Goal: Information Seeking & Learning: Learn about a topic

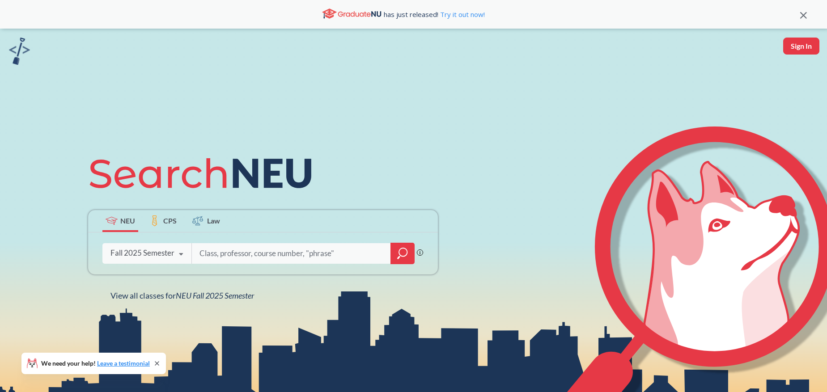
click at [345, 252] on input "search" at bounding box center [292, 253] width 186 height 19
type input "MATH"
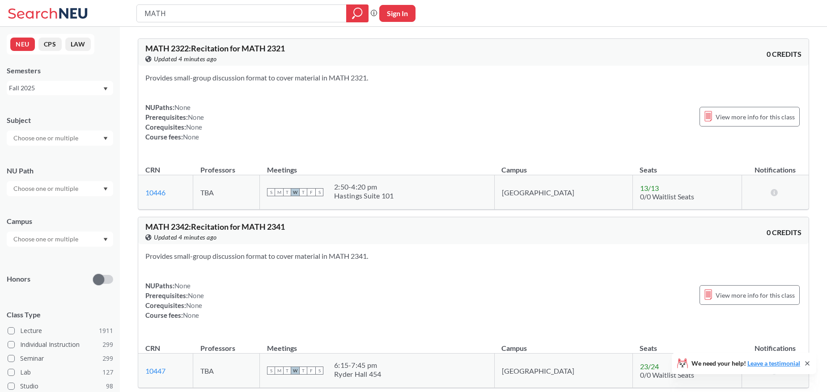
scroll to position [131, 0]
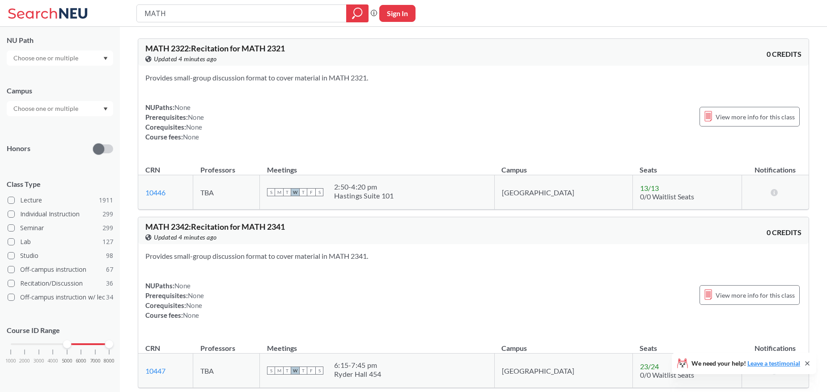
drag, startPoint x: 12, startPoint y: 343, endPoint x: 67, endPoint y: 344, distance: 55.5
click at [67, 344] on div at bounding box center [67, 344] width 8 height 8
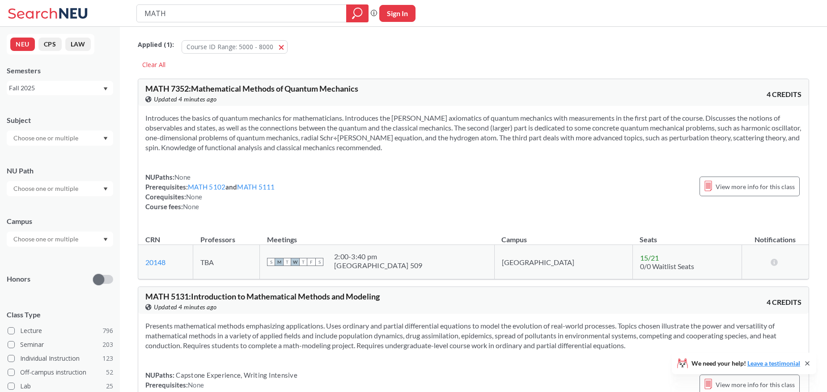
click at [80, 83] on div "Fall 2025" at bounding box center [55, 88] width 93 height 10
click at [95, 63] on div "NEU CPS LAW Semesters Fall 2025 Fall 2025 Summer 2 2025 Summer Full 2025 Summer…" at bounding box center [60, 209] width 120 height 365
click at [70, 139] on input "text" at bounding box center [46, 138] width 75 height 11
type input "MATH"
click at [86, 154] on div "MATH ( 26 )" at bounding box center [62, 154] width 101 height 10
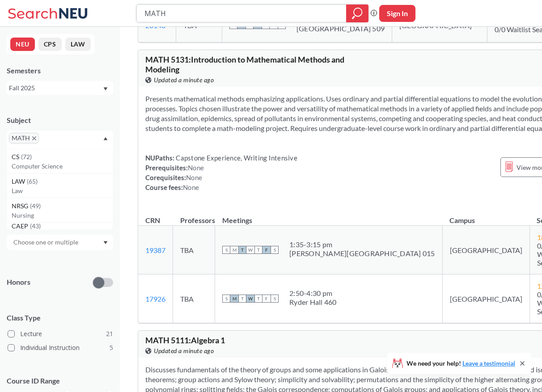
scroll to position [255, 0]
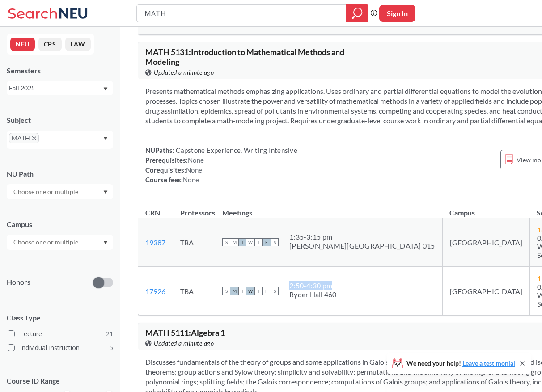
drag, startPoint x: 301, startPoint y: 304, endPoint x: 342, endPoint y: 305, distance: 41.6
click at [337, 290] on div "2:50 - 4:30 pm" at bounding box center [312, 285] width 47 height 9
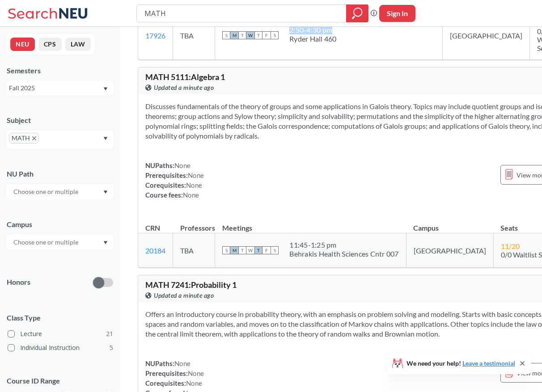
scroll to position [501, 0]
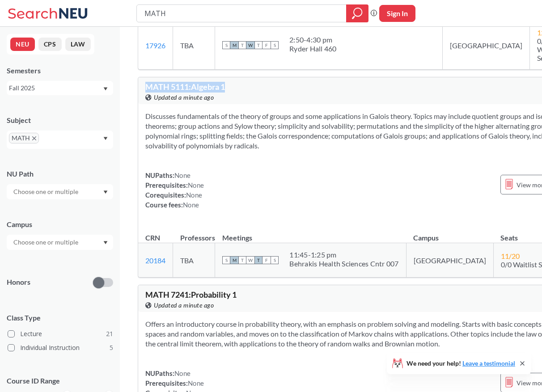
drag, startPoint x: 233, startPoint y: 102, endPoint x: 148, endPoint y: 98, distance: 85.5
click at [148, 98] on div "MATH 5111 : Algebra 1 View this course on Banner. Updated a minute ago" at bounding box center [259, 93] width 229 height 20
click at [198, 170] on div "Discusses fundamentals of the theory of groups and some applications in Galois …" at bounding box center [373, 164] width 471 height 120
drag, startPoint x: 232, startPoint y: 97, endPoint x: 152, endPoint y: 89, distance: 80.4
click at [152, 89] on div "MATH 5111 : Algebra 1 View this course on Banner. Updated a minute ago 4 CREDITS" at bounding box center [373, 90] width 471 height 27
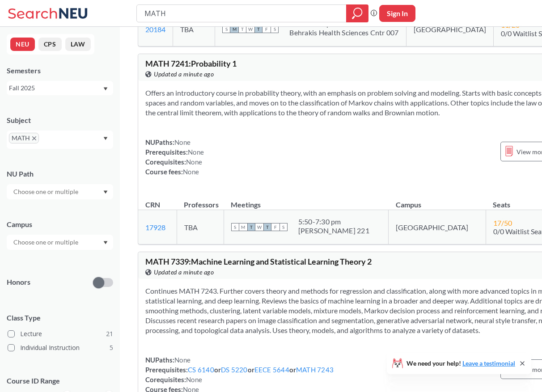
scroll to position [734, 0]
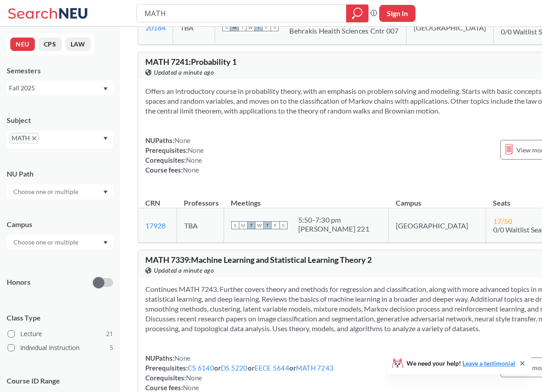
click at [242, 157] on div "Offers an introductory course in probability theory, with an emphasis on proble…" at bounding box center [373, 134] width 471 height 110
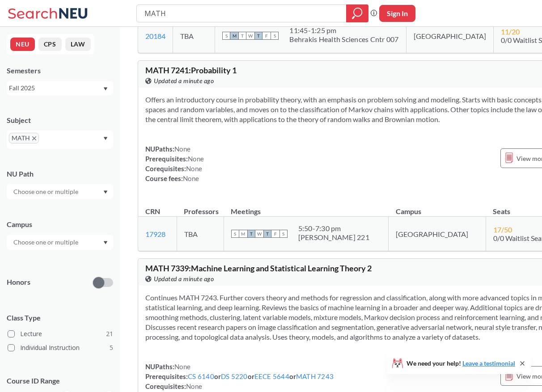
scroll to position [724, 0]
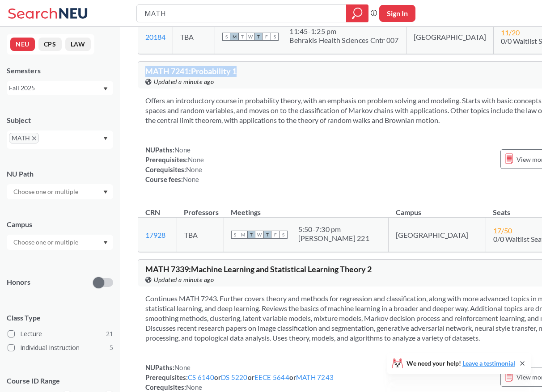
drag, startPoint x: 244, startPoint y: 98, endPoint x: 160, endPoint y: 84, distance: 85.4
click at [258, 125] on section "Offers an introductory course in probability theory, with an emphasis on proble…" at bounding box center [373, 111] width 457 height 30
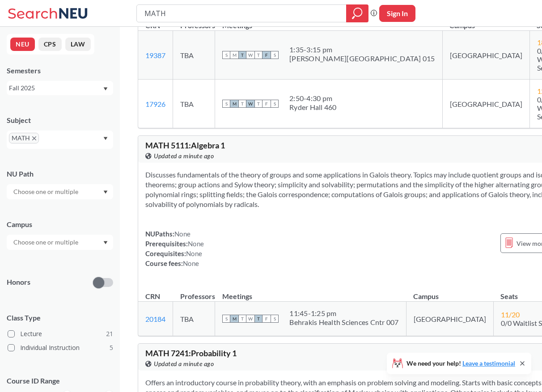
scroll to position [441, 0]
drag, startPoint x: 233, startPoint y: 156, endPoint x: 168, endPoint y: 149, distance: 65.3
click at [168, 149] on div "MATH 5111 : Algebra 1 View this course on Banner. Updated a minute ago 4 CREDITS" at bounding box center [373, 149] width 471 height 27
click at [211, 210] on section "Discusses fundamentals of the theory of groups and some applications in Galois …" at bounding box center [373, 189] width 457 height 39
drag, startPoint x: 230, startPoint y: 155, endPoint x: 157, endPoint y: 151, distance: 73.5
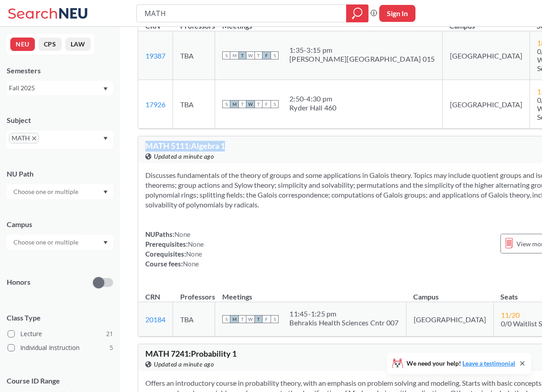
click at [157, 151] on div "MATH 5111 : Algebra 1 View this course on Banner. Updated a minute ago 4 CREDITS" at bounding box center [373, 149] width 471 height 27
click at [191, 210] on section "Discusses fundamentals of the theory of groups and some applications in Galois …" at bounding box center [373, 189] width 457 height 39
drag, startPoint x: 193, startPoint y: 155, endPoint x: 219, endPoint y: 155, distance: 25.9
click at [219, 151] on span "MATH 5111 : Algebra 1" at bounding box center [185, 146] width 80 height 10
click at [206, 180] on div "Discusses fundamentals of the theory of groups and some applications in Galois …" at bounding box center [373, 223] width 471 height 120
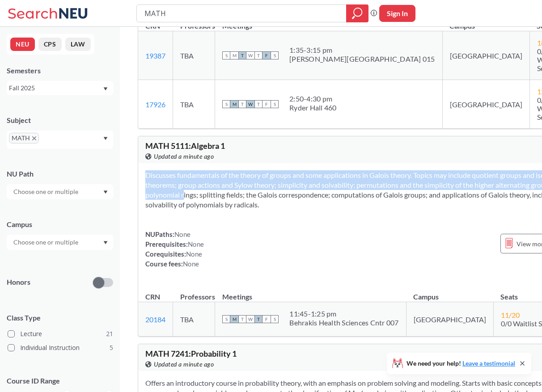
drag, startPoint x: 312, startPoint y: 223, endPoint x: 334, endPoint y: 207, distance: 27.5
click at [334, 207] on div "Discusses fundamentals of the theory of groups and some applications in Galois …" at bounding box center [373, 223] width 471 height 120
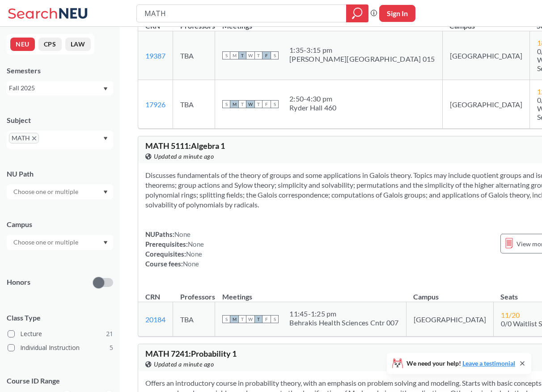
click at [293, 203] on section "Discusses fundamentals of the theory of groups and some applications in Galois …" at bounding box center [373, 189] width 457 height 39
drag, startPoint x: 296, startPoint y: 186, endPoint x: 239, endPoint y: 184, distance: 56.4
click at [239, 184] on section "Discusses fundamentals of the theory of groups and some applications in Galois …" at bounding box center [373, 189] width 457 height 39
drag, startPoint x: 372, startPoint y: 187, endPoint x: 412, endPoint y: 187, distance: 39.8
click at [412, 187] on section "Discusses fundamentals of the theory of groups and some applications in Galois …" at bounding box center [373, 189] width 457 height 39
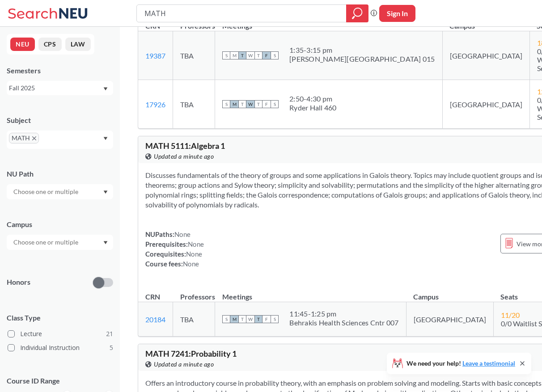
click at [377, 195] on section "Discusses fundamentals of the theory of groups and some applications in Galois …" at bounding box center [373, 189] width 457 height 39
drag, startPoint x: 372, startPoint y: 187, endPoint x: 415, endPoint y: 186, distance: 42.9
click at [415, 186] on section "Discusses fundamentals of the theory of groups and some applications in Galois …" at bounding box center [373, 189] width 457 height 39
click at [362, 208] on section "Discusses fundamentals of the theory of groups and some applications in Galois …" at bounding box center [373, 189] width 457 height 39
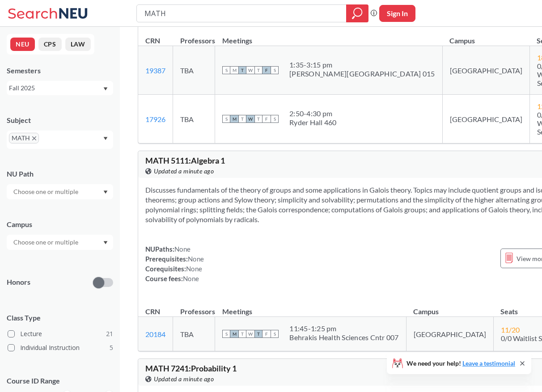
scroll to position [426, 0]
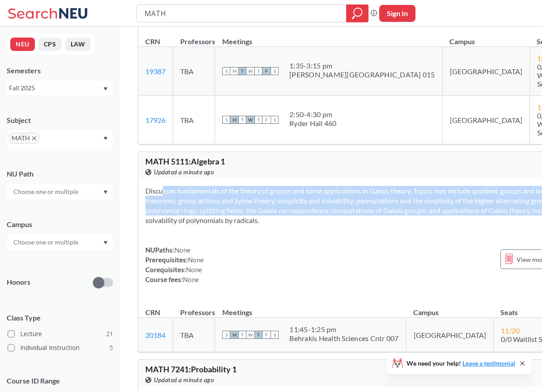
drag, startPoint x: 348, startPoint y: 232, endPoint x: 347, endPoint y: 195, distance: 37.1
click at [347, 195] on div "Discusses fundamentals of the theory of groups and some applications in Galois …" at bounding box center [373, 239] width 471 height 120
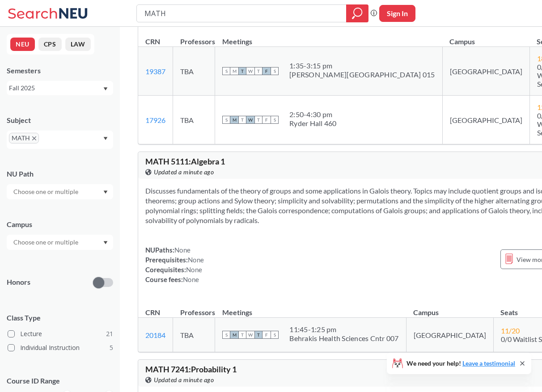
click at [357, 240] on div "Discusses fundamentals of the theory of groups and some applications in Galois …" at bounding box center [373, 239] width 471 height 120
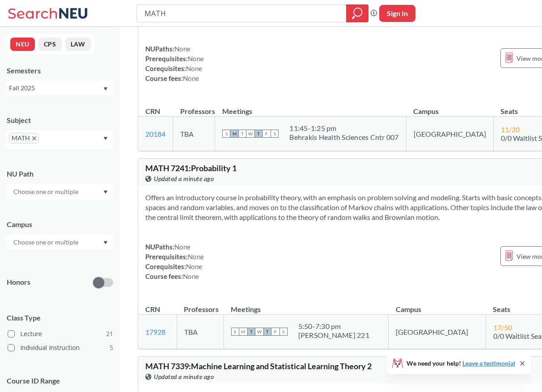
scroll to position [630, 0]
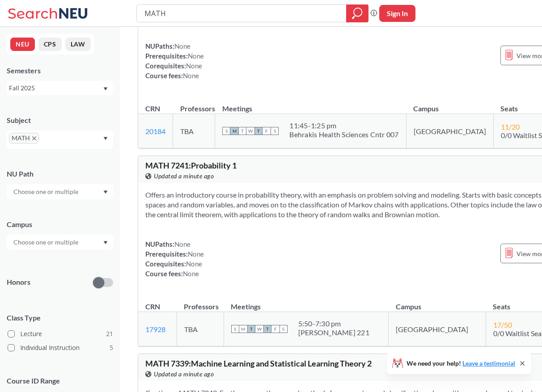
drag, startPoint x: 301, startPoint y: 254, endPoint x: 304, endPoint y: 200, distance: 53.7
click at [304, 200] on div "MATH 7241 : Probability 1 View this course on Banner. Updated a minute ago 4 CR…" at bounding box center [374, 251] width 472 height 191
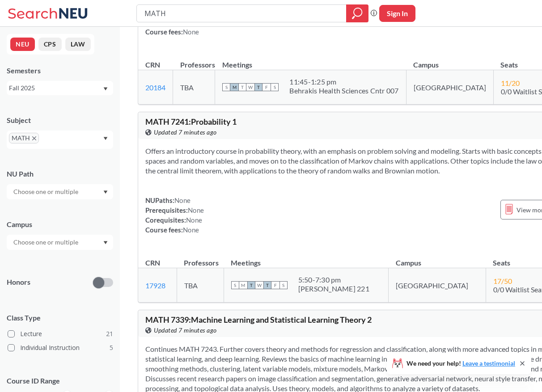
scroll to position [631, 0]
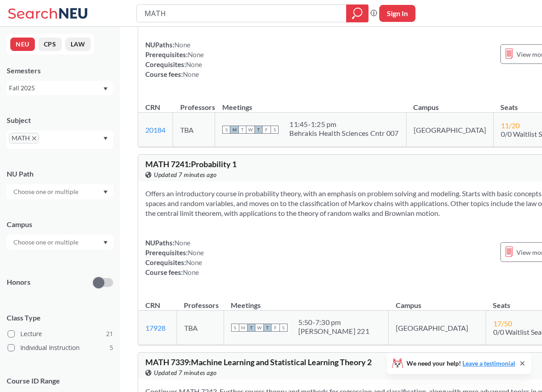
click at [264, 260] on div "Offers an introductory course in probability theory, with an emphasis on proble…" at bounding box center [373, 237] width 471 height 110
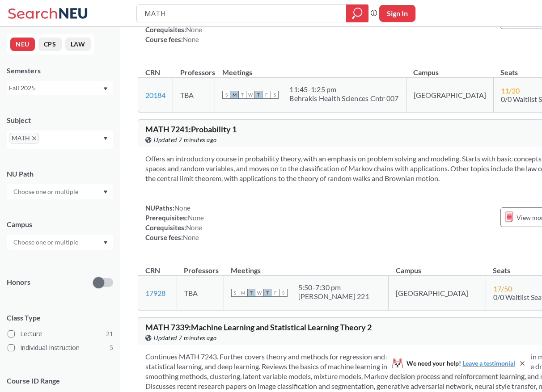
scroll to position [669, 0]
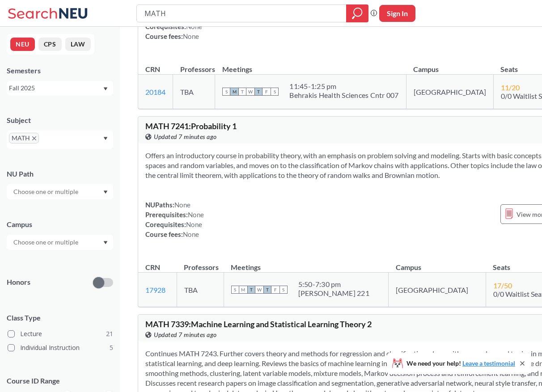
click at [246, 142] on div "View this course on Banner. Updated 7 minutes ago" at bounding box center [259, 137] width 229 height 10
drag, startPoint x: 248, startPoint y: 153, endPoint x: 141, endPoint y: 149, distance: 106.5
click at [141, 144] on div "MATH 7241 : Probability 1 View this course on Banner. Updated 7 minutes ago 4 C…" at bounding box center [373, 130] width 471 height 27
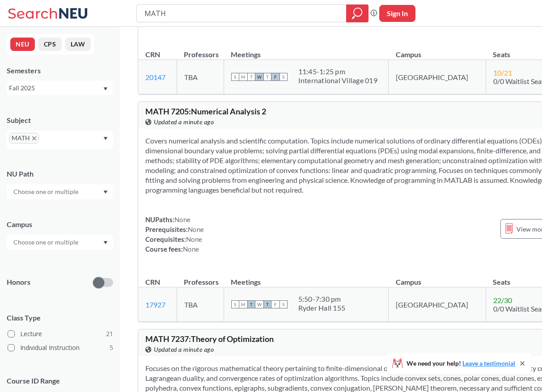
scroll to position [2801, 0]
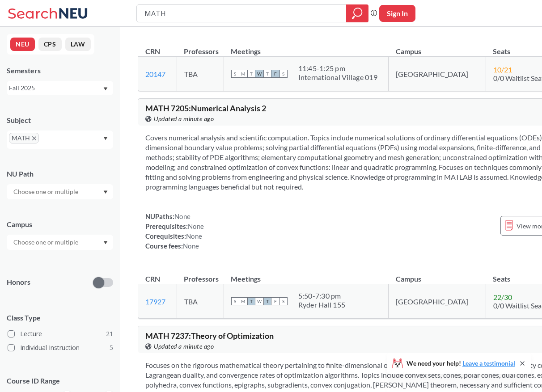
drag, startPoint x: 202, startPoint y: 85, endPoint x: 200, endPoint y: 73, distance: 11.8
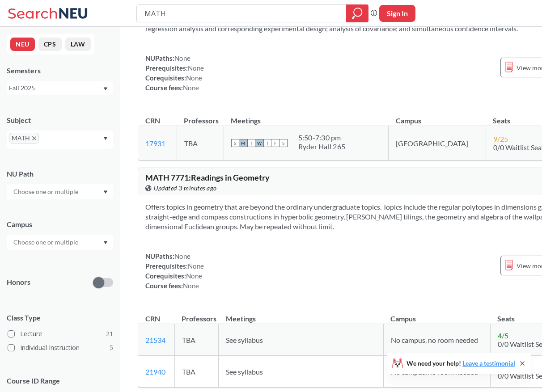
scroll to position [5554, 0]
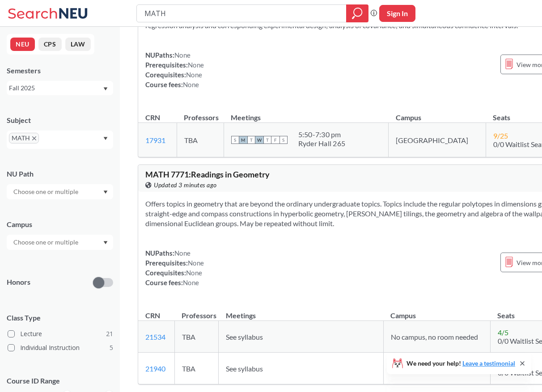
drag, startPoint x: 294, startPoint y: 301, endPoint x: 327, endPoint y: 301, distance: 33.1
drag, startPoint x: 146, startPoint y: 83, endPoint x: 245, endPoint y: 86, distance: 98.9
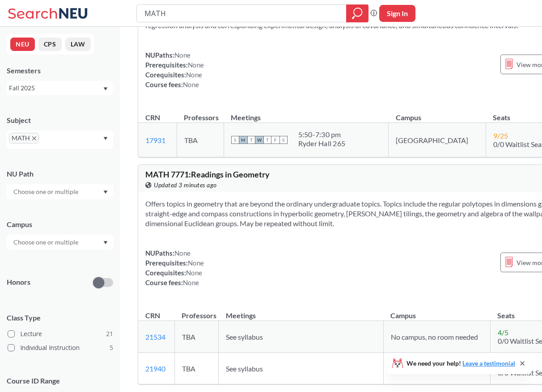
drag, startPoint x: 296, startPoint y: 301, endPoint x: 340, endPoint y: 299, distance: 43.9
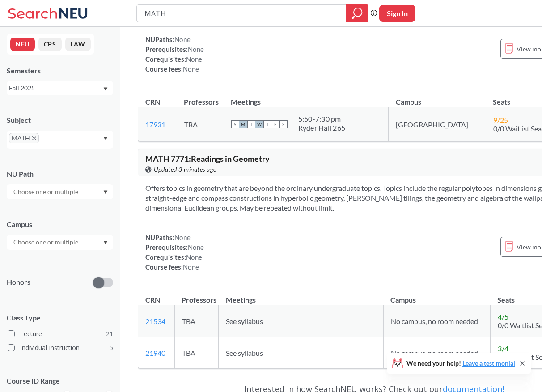
scroll to position [5570, 0]
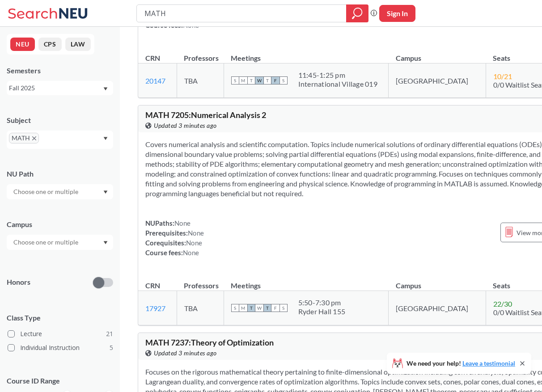
scroll to position [2796, 0]
click at [72, 97] on div "NEU CPS LAW Semesters Fall 2025 Subject MATH NU Path Campus Honors Class Type L…" at bounding box center [60, 209] width 120 height 365
click at [79, 93] on div "Fall 2025" at bounding box center [55, 88] width 93 height 10
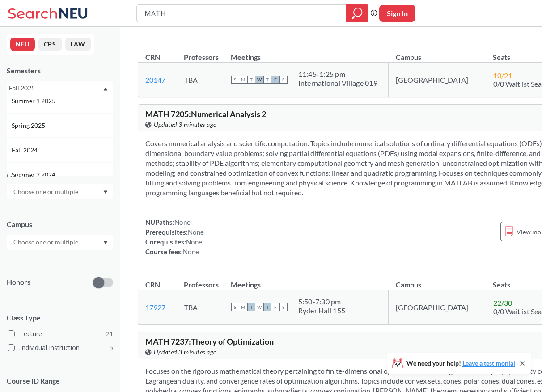
scroll to position [84, 0]
click at [53, 122] on div "Spring 2025" at bounding box center [62, 122] width 101 height 10
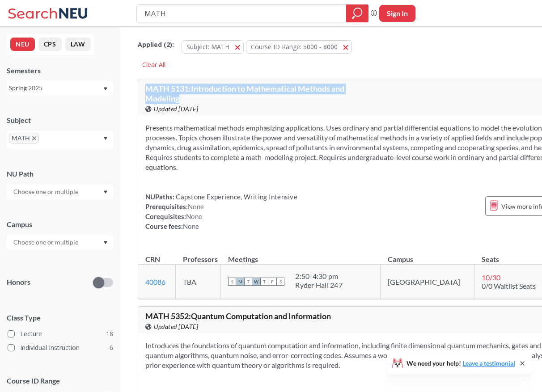
drag, startPoint x: 234, startPoint y: 98, endPoint x: 178, endPoint y: 82, distance: 57.8
click at [178, 82] on div "MATH 5131 : Introduction to Mathematical Methods and Modeling View this course …" at bounding box center [366, 97] width 456 height 37
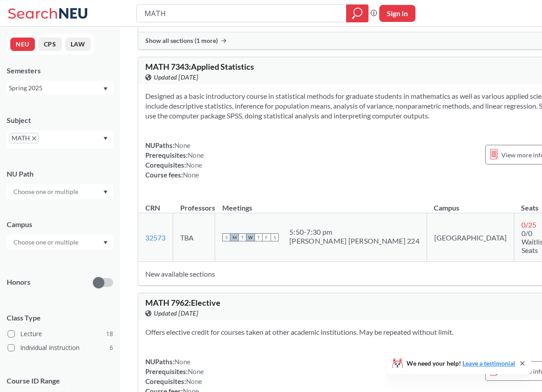
scroll to position [840, 0]
drag, startPoint x: 267, startPoint y: 148, endPoint x: 271, endPoint y: 113, distance: 35.6
click at [271, 113] on section "Designed as a basic introductory course in statistical methods for graduate stu…" at bounding box center [366, 105] width 442 height 30
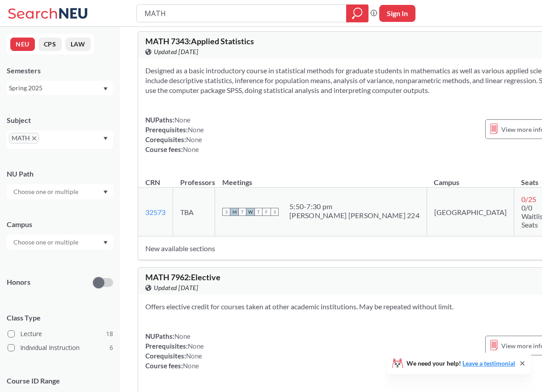
scroll to position [865, 0]
drag, startPoint x: 427, startPoint y: 231, endPoint x: 414, endPoint y: 231, distance: 13.4
click at [514, 231] on td "0 / 25 0/0 Waitlist Seats" at bounding box center [533, 211] width 39 height 49
click at [427, 236] on td "[GEOGRAPHIC_DATA]" at bounding box center [470, 211] width 87 height 49
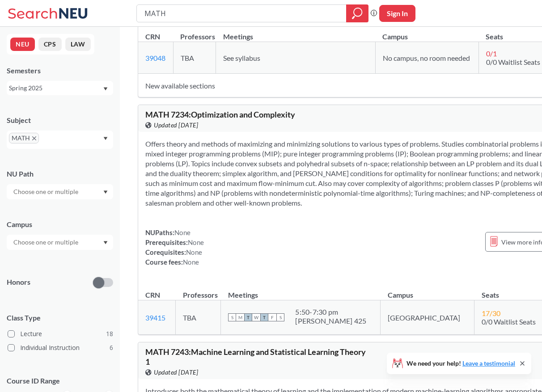
scroll to position [1232, 0]
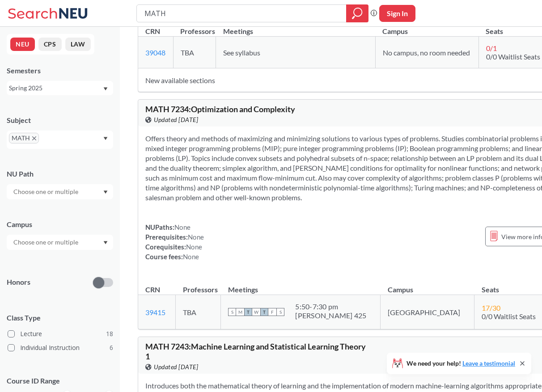
click at [398, 203] on section "Offers theory and methods of maximizing and minimizing solutions to various typ…" at bounding box center [366, 168] width 442 height 69
drag, startPoint x: 398, startPoint y: 232, endPoint x: 399, endPoint y: 136, distance: 95.7
click at [399, 136] on div "MATH 7234 : Optimization and Complexity View this course on Banner. Updated [DA…" at bounding box center [366, 214] width 457 height 230
click at [322, 203] on section "Offers theory and methods of maximizing and minimizing solutions to various typ…" at bounding box center [366, 168] width 442 height 69
drag, startPoint x: 389, startPoint y: 233, endPoint x: 401, endPoint y: 154, distance: 80.5
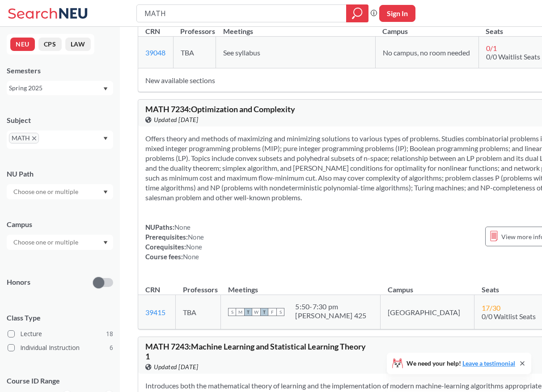
click at [401, 154] on div "Offers theory and methods of maximizing and minimizing solutions to various typ…" at bounding box center [366, 201] width 456 height 149
click at [290, 254] on div "Offers theory and methods of maximizing and minimizing solutions to various typ…" at bounding box center [366, 201] width 456 height 149
drag, startPoint x: 393, startPoint y: 233, endPoint x: 396, endPoint y: 157, distance: 76.6
click at [396, 157] on div "Offers theory and methods of maximizing and minimizing solutions to various typ…" at bounding box center [366, 201] width 456 height 149
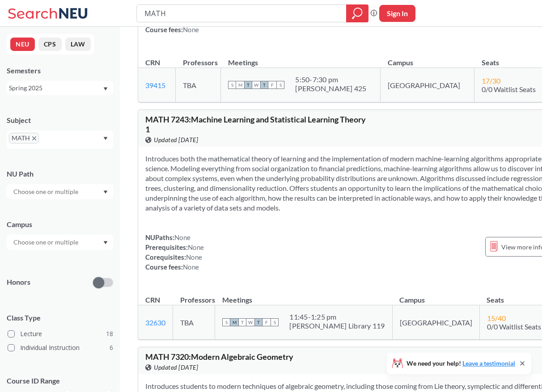
scroll to position [1461, 0]
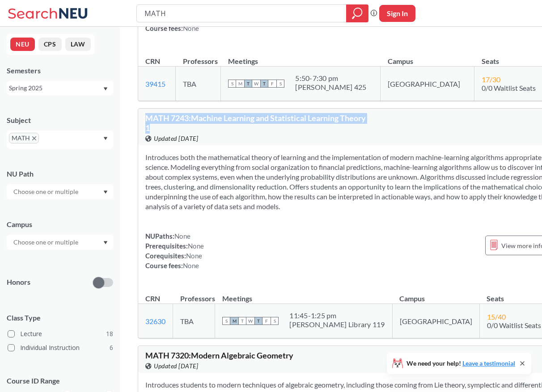
drag, startPoint x: 220, startPoint y: 162, endPoint x: 146, endPoint y: 149, distance: 75.4
click at [146, 144] on div "MATH 7243 : Machine Learning and Statistical Learning Theory 1 View this course…" at bounding box center [255, 129] width 221 height 30
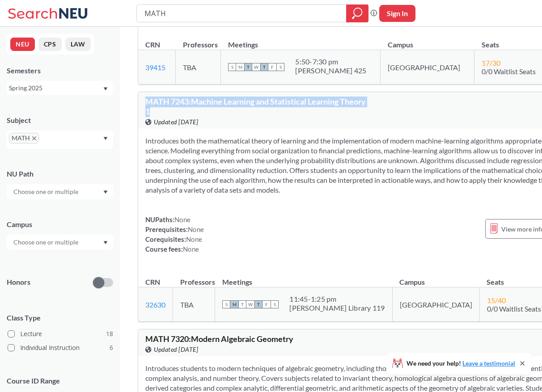
scroll to position [1482, 0]
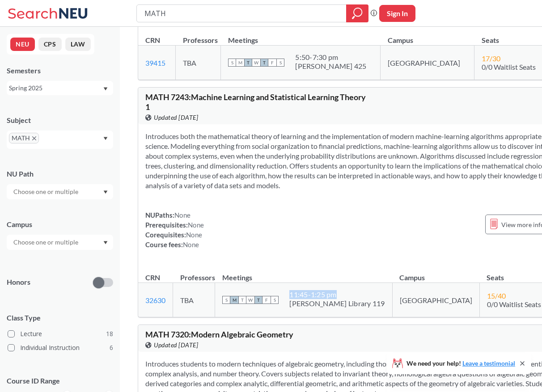
drag, startPoint x: 300, startPoint y: 339, endPoint x: 346, endPoint y: 339, distance: 45.6
click at [346, 299] on div "11:45 - 1:25 pm" at bounding box center [336, 294] width 95 height 9
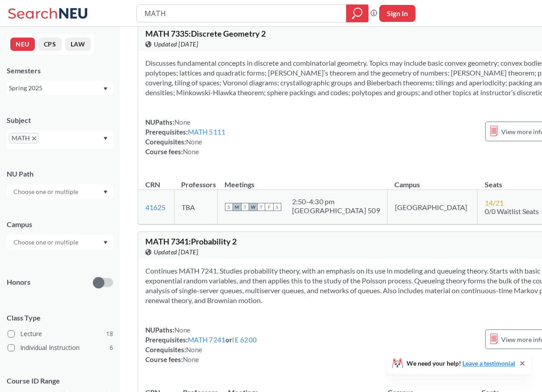
scroll to position [2014, 0]
drag, startPoint x: 192, startPoint y: 86, endPoint x: 275, endPoint y: 87, distance: 82.3
click at [275, 49] on div "MATH 7335 : Discrete Geometry 2 View this course on Banner. Updated [DATE]" at bounding box center [255, 39] width 221 height 20
click at [315, 51] on div "MATH 7335 : Discrete Geometry 2 View this course on Banner. Updated [DATE] 4 CR…" at bounding box center [366, 37] width 456 height 27
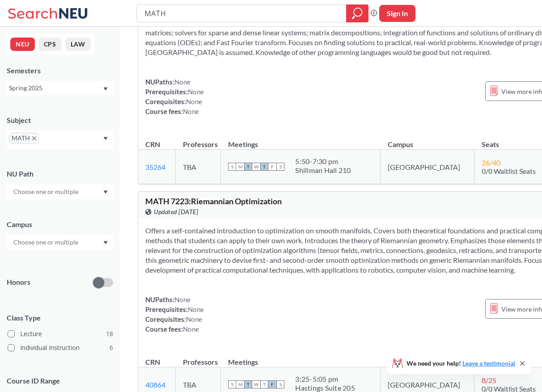
scroll to position [3073, 0]
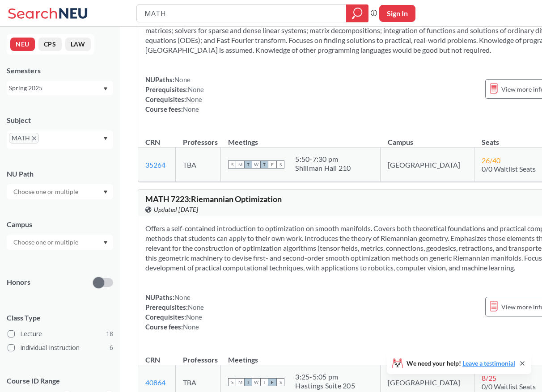
drag, startPoint x: 274, startPoint y: 73, endPoint x: 174, endPoint y: 62, distance: 100.4
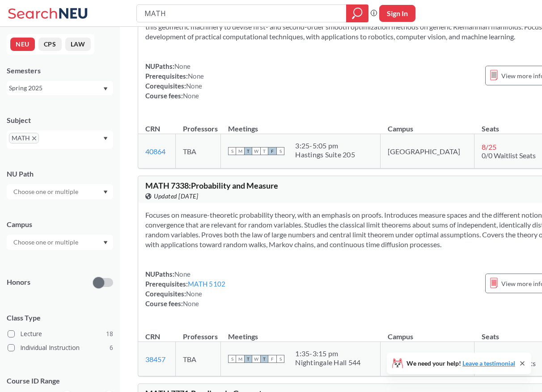
scroll to position [3307, 0]
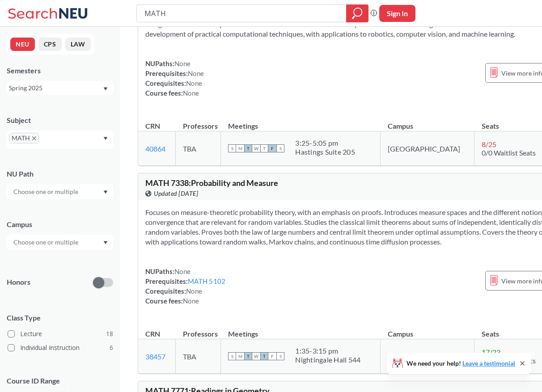
drag, startPoint x: 146, startPoint y: 54, endPoint x: 289, endPoint y: 59, distance: 142.8
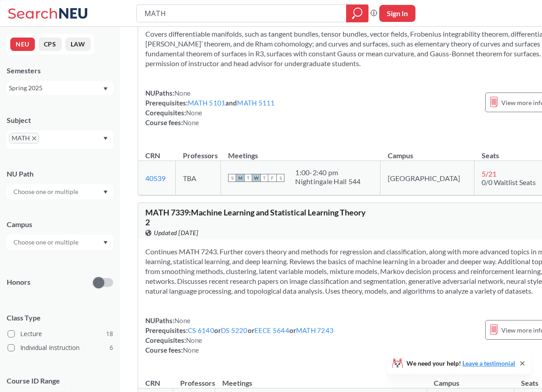
scroll to position [3891, 0]
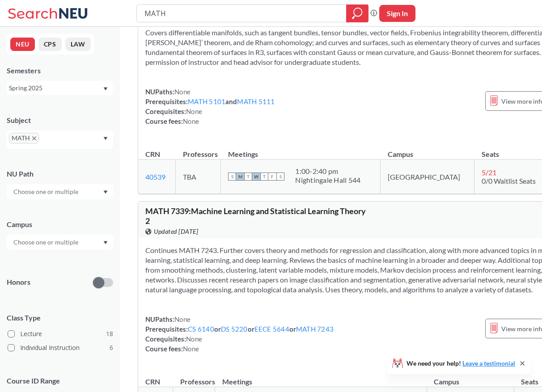
click at [248, 19] on div "MATH 5122 : Geometry 1 View this course on Banner. Updated [DATE]" at bounding box center [255, 9] width 221 height 20
drag, startPoint x: 248, startPoint y: 122, endPoint x: 154, endPoint y: 115, distance: 94.2
click at [154, 21] on div "MATH 5122 : Geometry 1 View this course on Banner. Updated [DATE] 4 CREDITS" at bounding box center [366, 7] width 456 height 27
click at [231, 67] on section "Covers differentiable manifolds, such as tangent bundles, tensor bundles, vecto…" at bounding box center [366, 47] width 442 height 39
drag, startPoint x: 238, startPoint y: 119, endPoint x: 148, endPoint y: 117, distance: 89.5
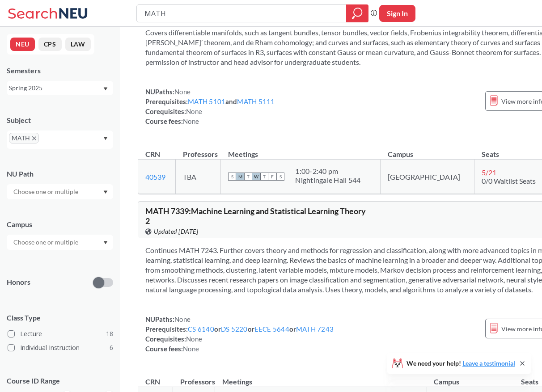
click at [148, 19] on div "MATH 5122 : Geometry 1 View this course on Banner. Updated [DATE]" at bounding box center [255, 9] width 221 height 20
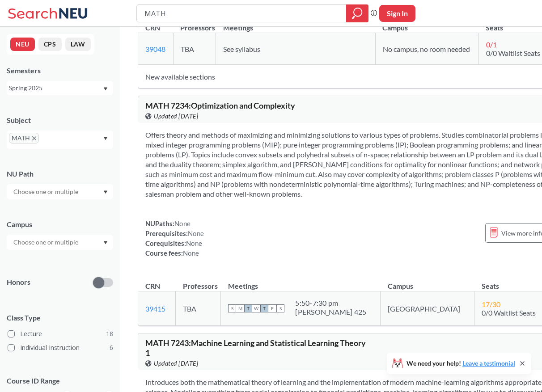
scroll to position [1183, 0]
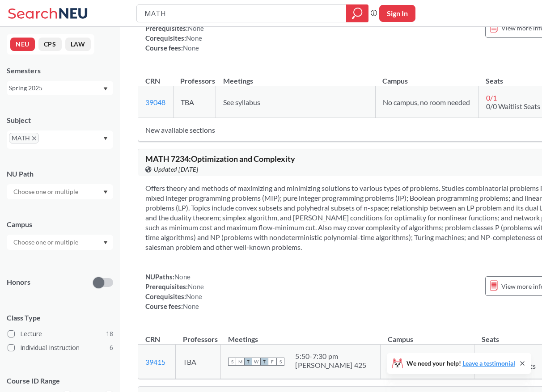
click at [310, 174] on div "MATH 7234 : Optimization and Complexity View this course on Banner. Updated [DA…" at bounding box center [255, 165] width 221 height 20
drag, startPoint x: 310, startPoint y: 182, endPoint x: 182, endPoint y: 170, distance: 127.6
click at [273, 252] on section "Offers theory and methods of maximizing and minimizing solutions to various typ…" at bounding box center [366, 217] width 442 height 69
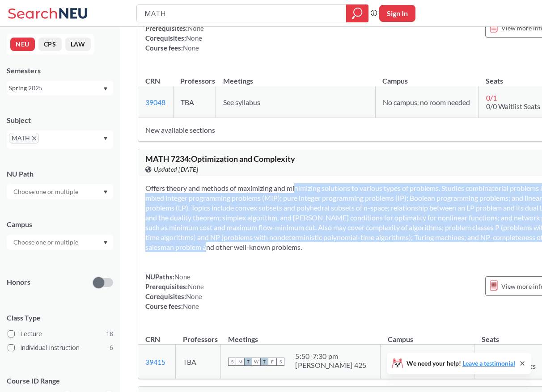
drag, startPoint x: 276, startPoint y: 277, endPoint x: 278, endPoint y: 209, distance: 68.0
click at [278, 209] on section "Offers theory and methods of maximizing and minimizing solutions to various typ…" at bounding box center [366, 217] width 442 height 69
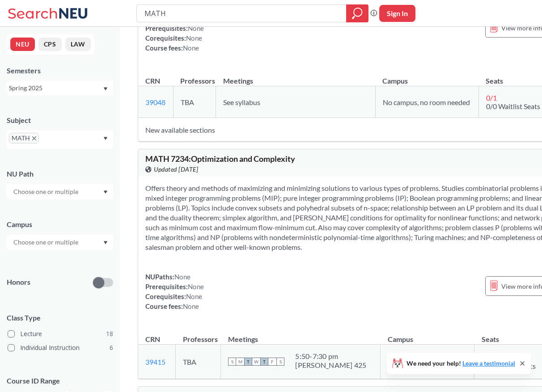
click at [243, 211] on section "Offers theory and methods of maximizing and minimizing solutions to various typ…" at bounding box center [366, 217] width 442 height 69
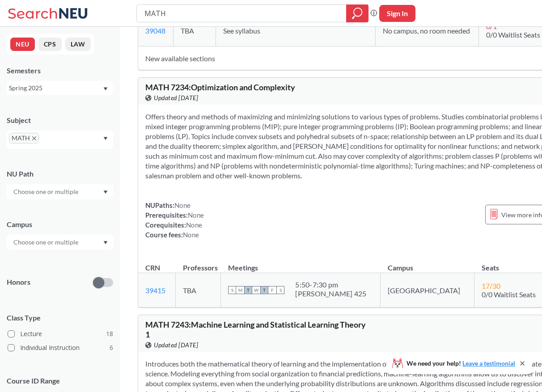
scroll to position [1255, 0]
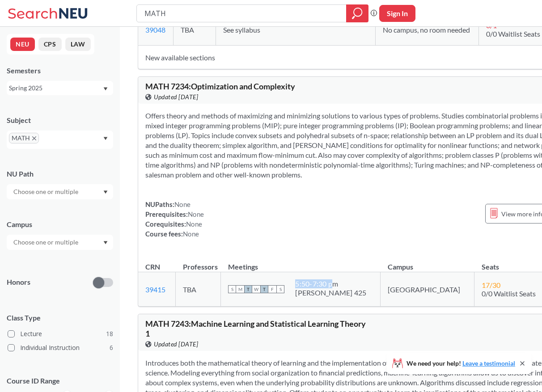
drag, startPoint x: 302, startPoint y: 318, endPoint x: 340, endPoint y: 318, distance: 38.0
click at [340, 289] on div "5:50 - 7:30 pm" at bounding box center [330, 284] width 71 height 9
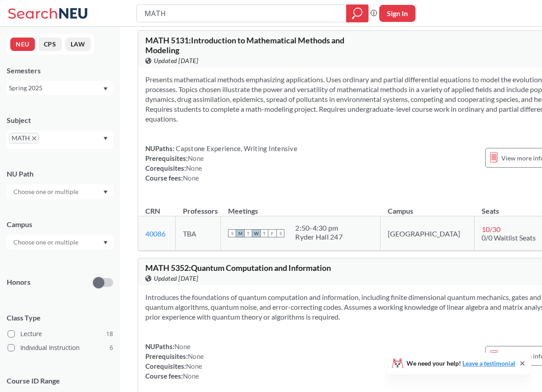
scroll to position [0, 0]
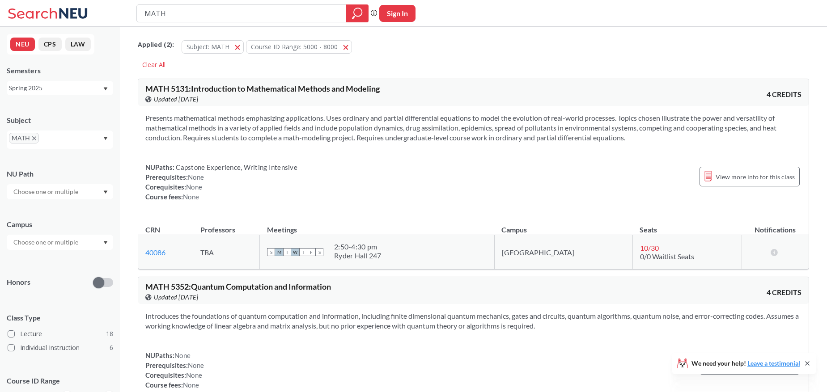
click at [80, 86] on div "Spring 2025" at bounding box center [55, 88] width 93 height 10
click at [67, 103] on div "Fall 2025" at bounding box center [62, 108] width 101 height 10
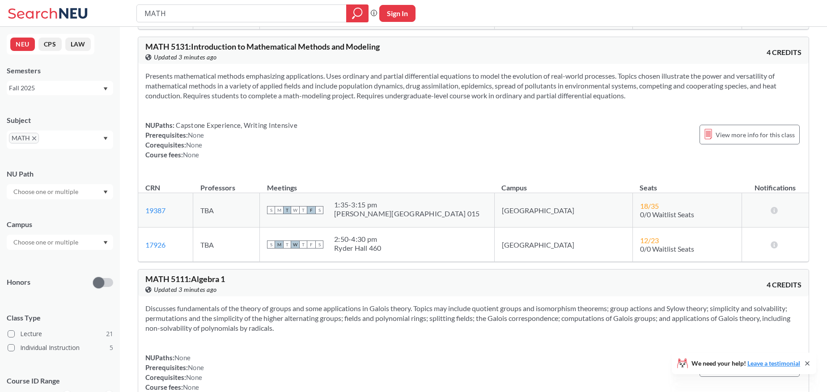
scroll to position [244, 0]
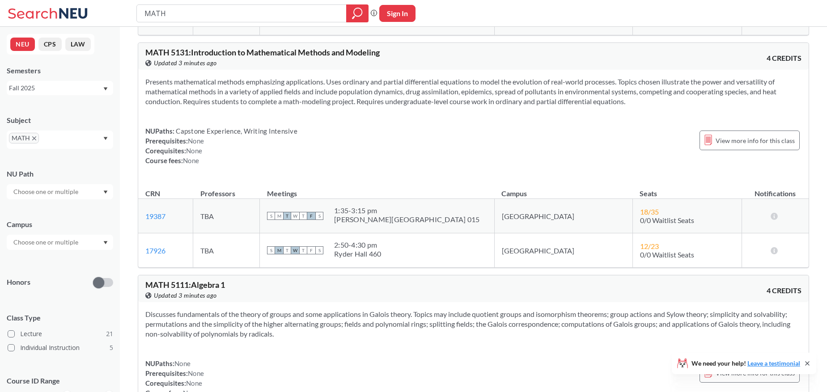
drag, startPoint x: 425, startPoint y: 219, endPoint x: 366, endPoint y: 212, distance: 59.5
click at [366, 212] on div "S M T W T F S 1:35 - 3:15 pm [PERSON_NAME][GEOGRAPHIC_DATA] 015" at bounding box center [377, 216] width 220 height 20
click at [386, 151] on div "NUPaths: Capstone Experience, Writing Intensive Prerequisites: None Corequisite…" at bounding box center [473, 145] width 656 height 39
drag, startPoint x: 418, startPoint y: 248, endPoint x: 398, endPoint y: 195, distance: 57.1
click at [398, 195] on table "CRN Professors Meetings Campus Seats Notifications 19387 View this section on B…" at bounding box center [473, 224] width 670 height 88
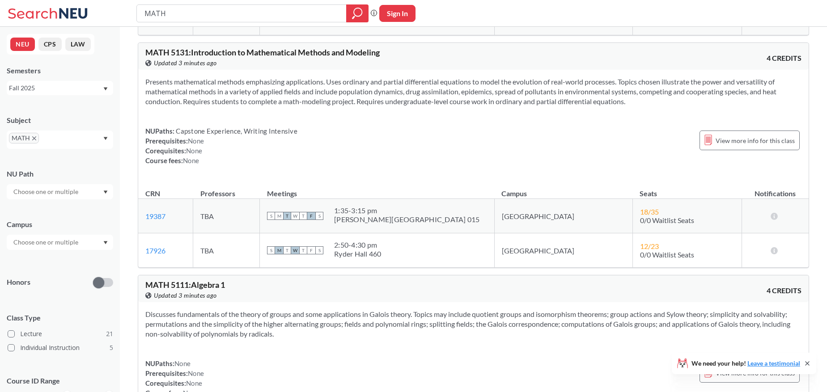
click at [406, 144] on div "NUPaths: Capstone Experience, Writing Intensive Prerequisites: None Corequisite…" at bounding box center [473, 145] width 656 height 39
click at [161, 253] on link "17926" at bounding box center [155, 250] width 20 height 8
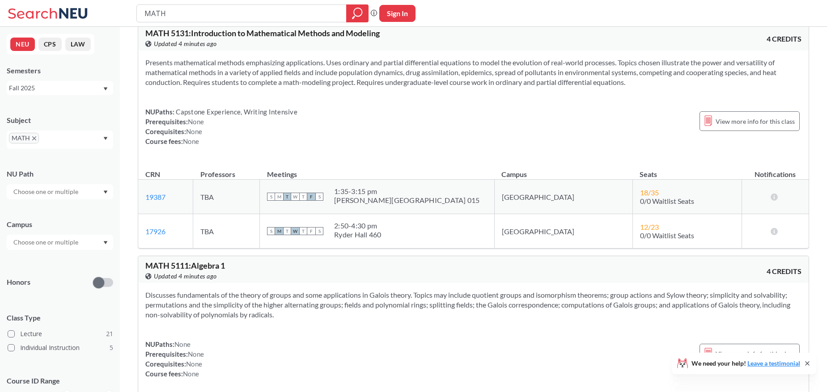
scroll to position [264, 0]
drag, startPoint x: 418, startPoint y: 233, endPoint x: 397, endPoint y: 228, distance: 21.7
click at [397, 228] on div "S M T W T F S 2:50 - 4:30 pm Ryder Hall 460" at bounding box center [377, 231] width 220 height 20
click at [379, 257] on div "MATH 5111 : Algebra 1 View this course on Banner. Updated 4 minutes ago 4 CREDI…" at bounding box center [473, 269] width 670 height 27
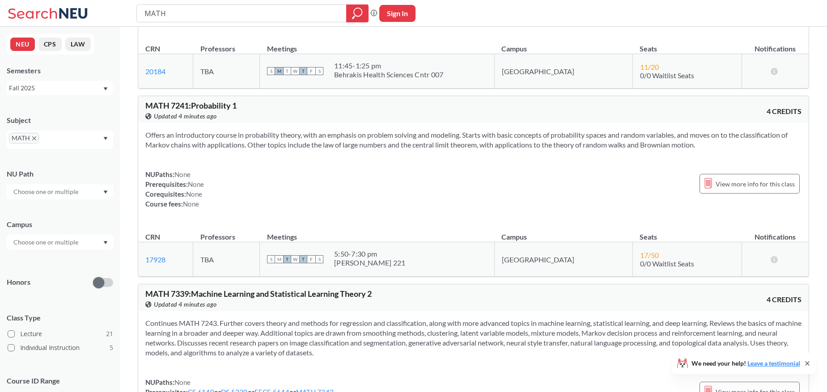
scroll to position [631, 0]
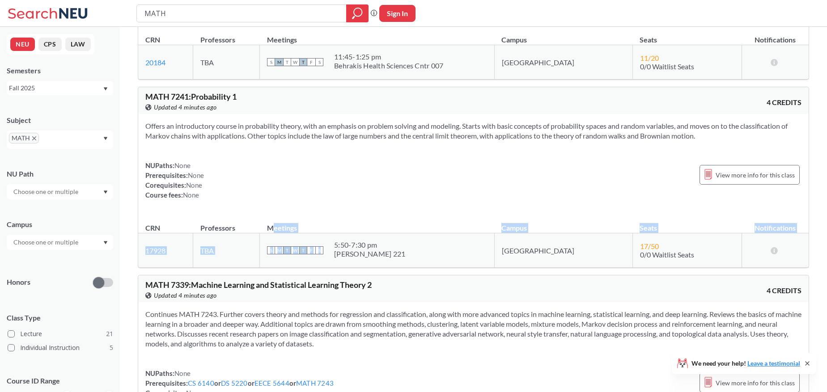
drag, startPoint x: 421, startPoint y: 244, endPoint x: 407, endPoint y: 213, distance: 33.6
click at [407, 214] on div "MATH 7241 : Probability 1 View this course on Banner. Updated 4 minutes ago 4 C…" at bounding box center [473, 177] width 671 height 181
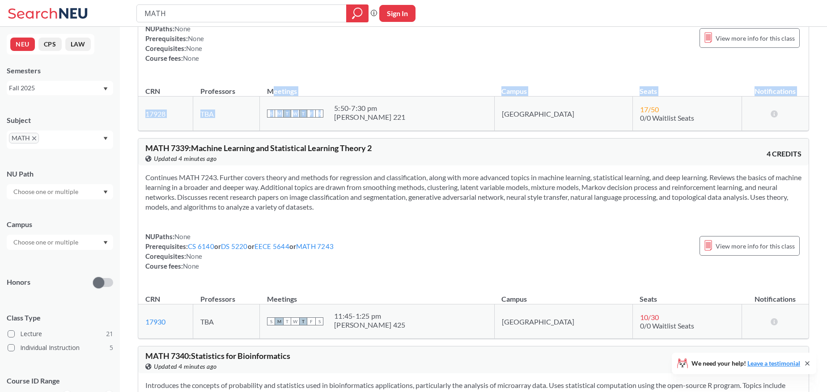
scroll to position [864, 0]
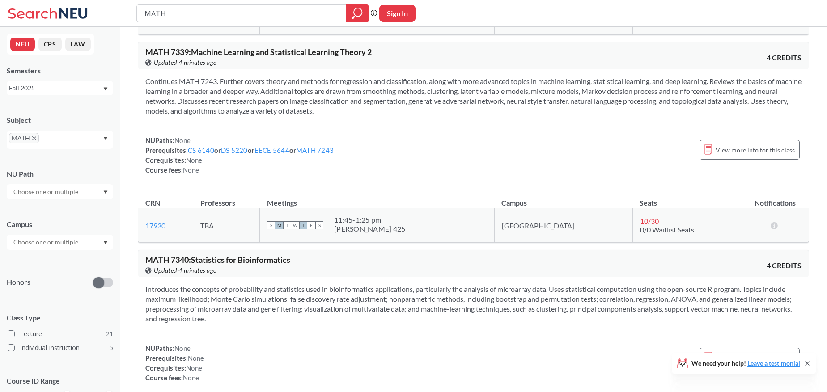
click at [436, 236] on td "S M T W T F S 11:45 - 1:25 pm Hayden Hall 425" at bounding box center [377, 225] width 235 height 34
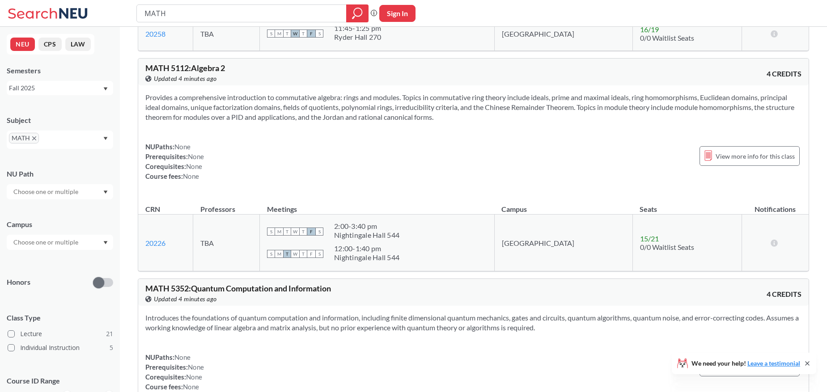
scroll to position [2261, 0]
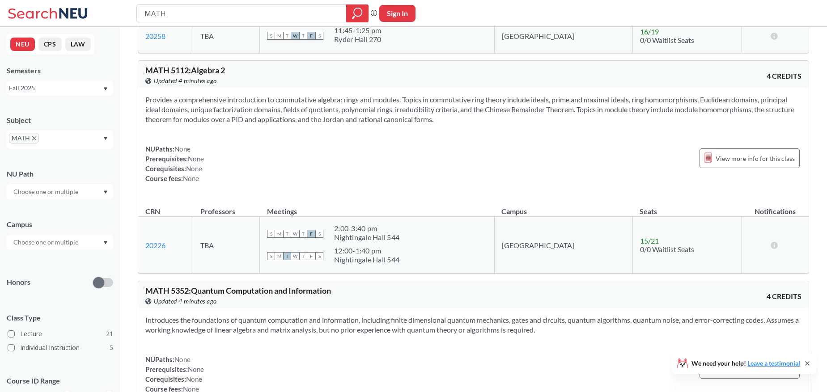
drag, startPoint x: 433, startPoint y: 257, endPoint x: 365, endPoint y: 254, distance: 68.5
click at [365, 254] on div "S M T W T F S 12:00 - 1:40 pm Nightingale Hall 544" at bounding box center [377, 256] width 220 height 20
click at [416, 268] on td "S M T W T F S 2:00 - 3:40 pm Nightingale Hall 544 S M T W T F S 12:00 - 1:40 pm…" at bounding box center [377, 245] width 235 height 57
drag, startPoint x: 434, startPoint y: 257, endPoint x: 360, endPoint y: 255, distance: 74.7
click at [360, 255] on div "S M T W T F S 12:00 - 1:40 pm Nightingale Hall 544" at bounding box center [377, 256] width 220 height 20
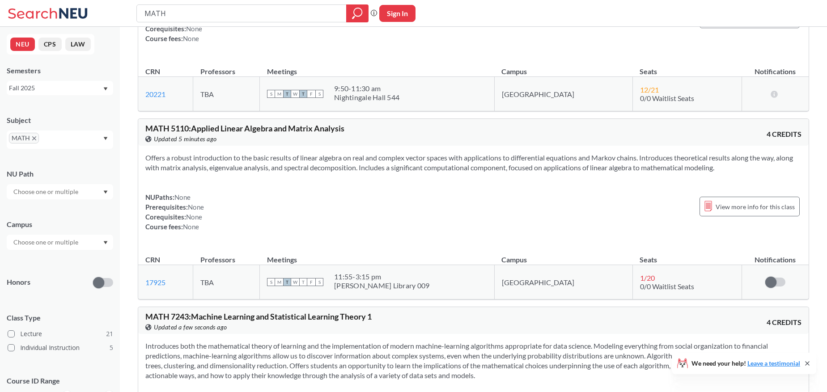
scroll to position [4071, 0]
click at [454, 264] on td "S M T W T F S 11:55 - 3:15 pm Snell Library 009" at bounding box center [377, 281] width 235 height 34
drag, startPoint x: 438, startPoint y: 277, endPoint x: 436, endPoint y: 258, distance: 18.9
click at [436, 264] on td "S M T W T F S 11:55 - 3:15 pm Snell Library 009" at bounding box center [377, 281] width 235 height 34
click at [157, 277] on link "17925" at bounding box center [155, 281] width 20 height 8
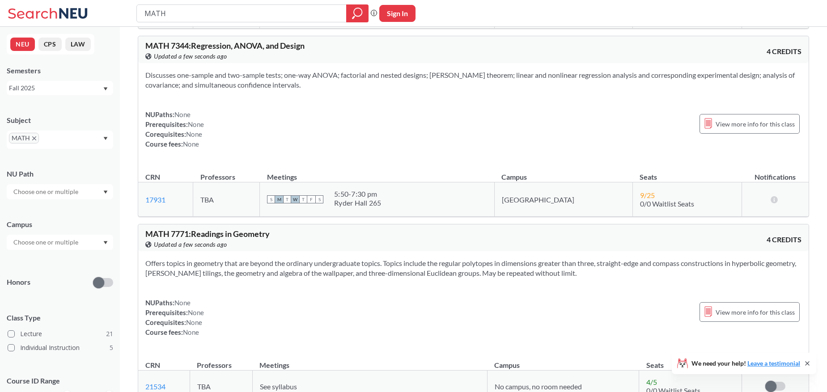
scroll to position [5162, 0]
